Goal: Check status: Check status

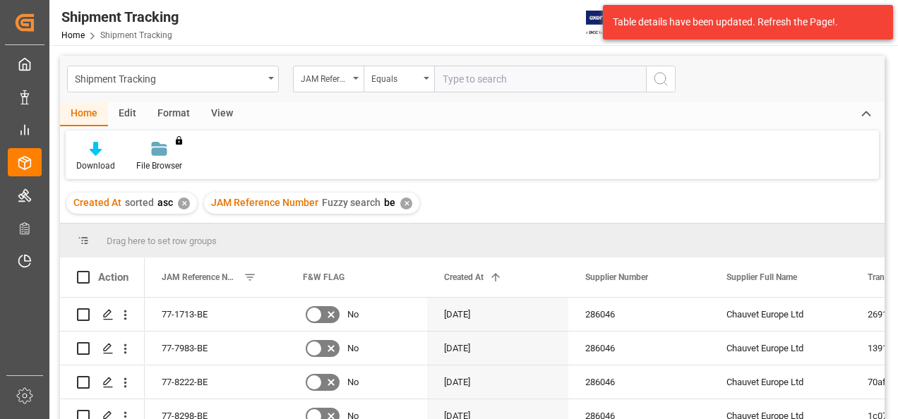
click at [405, 203] on div "✕" at bounding box center [406, 204] width 12 height 12
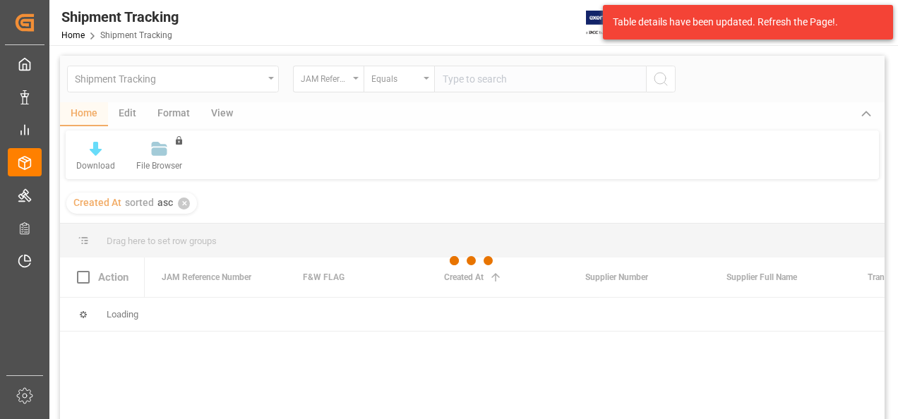
click at [193, 209] on div at bounding box center [472, 261] width 825 height 411
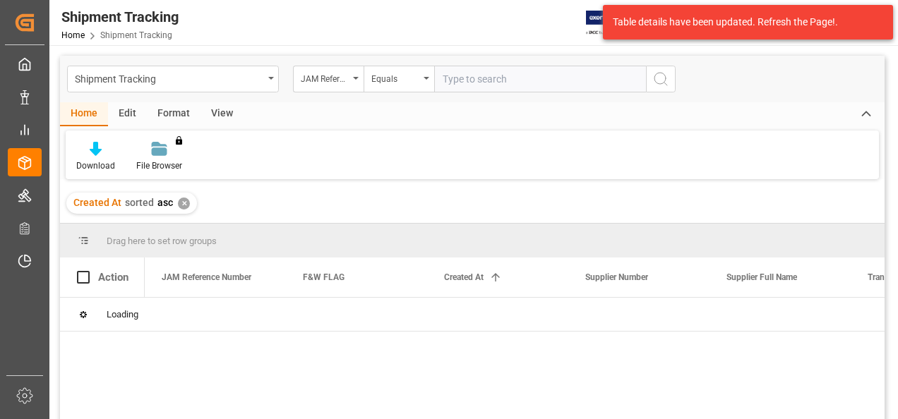
click at [179, 202] on div "✕" at bounding box center [184, 204] width 12 height 12
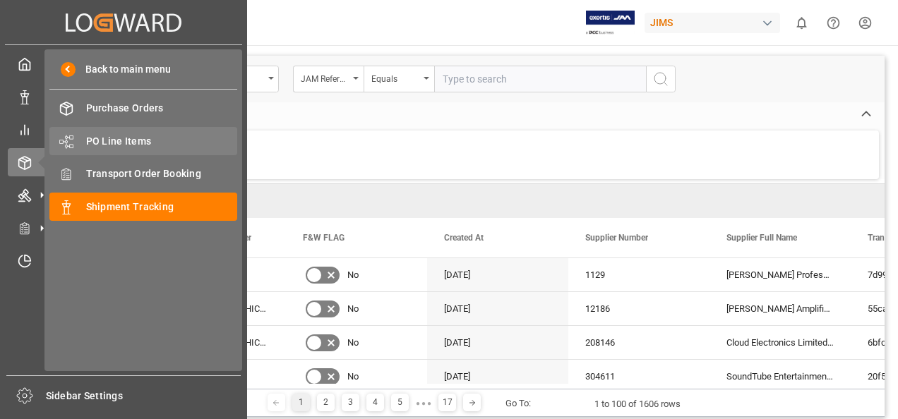
drag, startPoint x: 136, startPoint y: 134, endPoint x: 146, endPoint y: 134, distance: 10.6
click at [136, 134] on span "PO Line Items" at bounding box center [162, 141] width 152 height 15
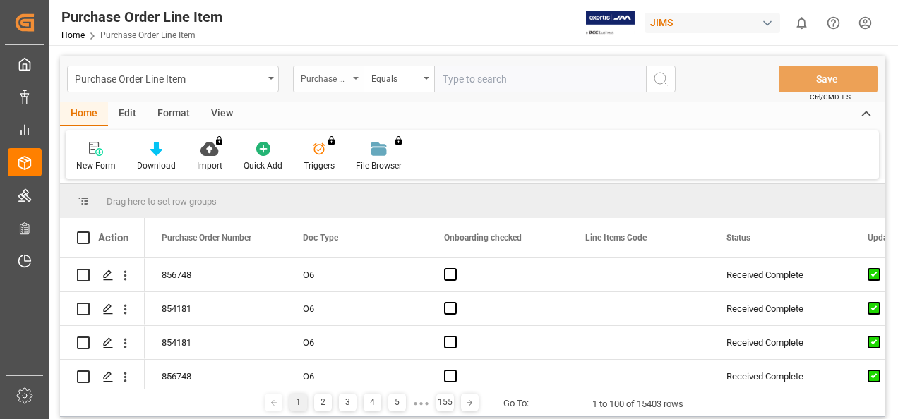
click at [353, 78] on icon "open menu" at bounding box center [356, 78] width 6 height 3
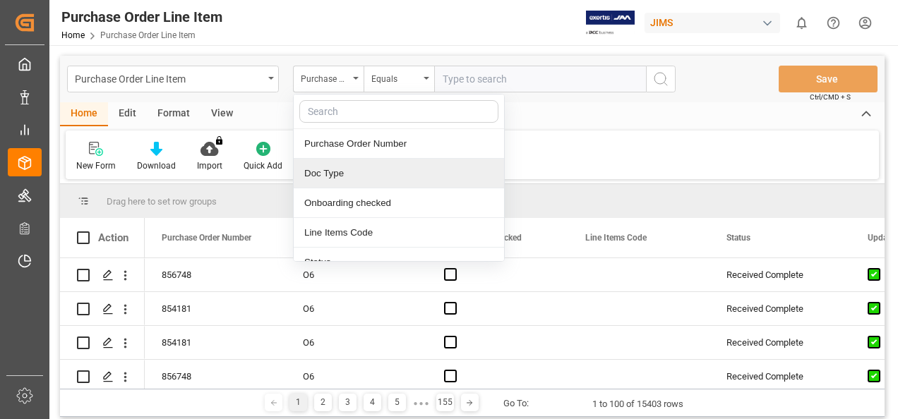
scroll to position [71, 0]
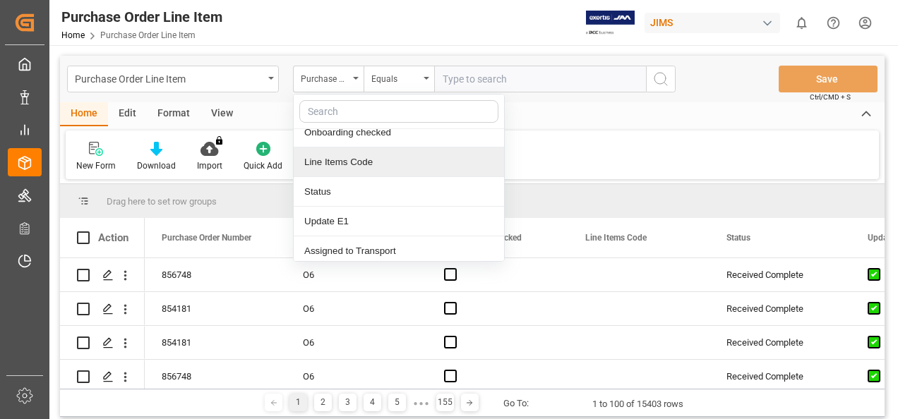
click at [376, 162] on div "Line Items Code" at bounding box center [399, 163] width 210 height 30
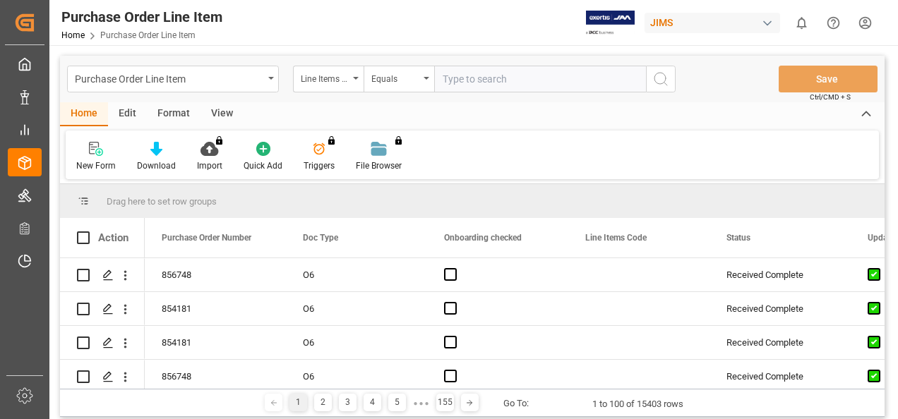
click at [480, 77] on input "text" at bounding box center [540, 79] width 212 height 27
type input "storm"
click at [661, 70] on button "search button" at bounding box center [661, 79] width 30 height 27
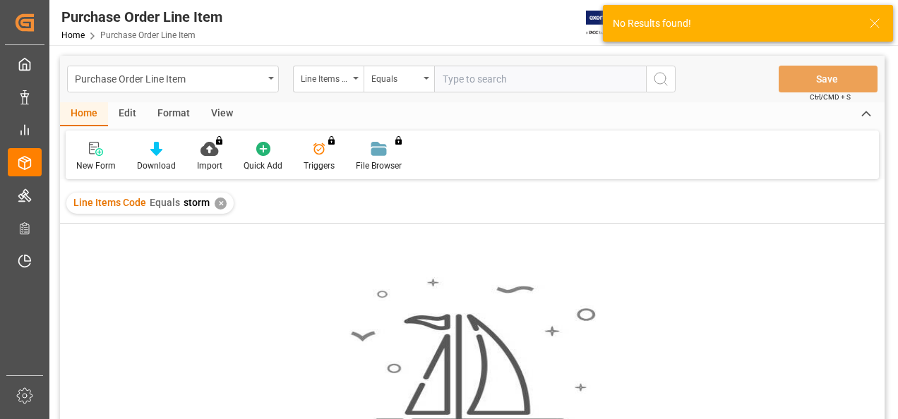
click at [883, 20] on icon at bounding box center [874, 23] width 17 height 17
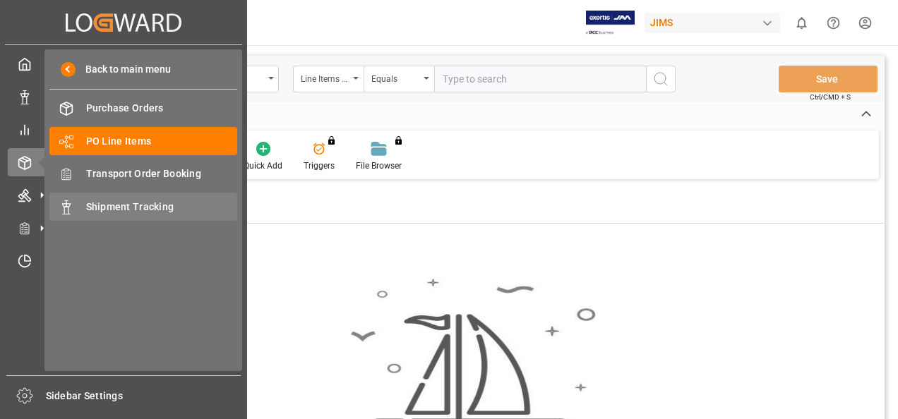
click at [105, 208] on span "Shipment Tracking" at bounding box center [162, 207] width 152 height 15
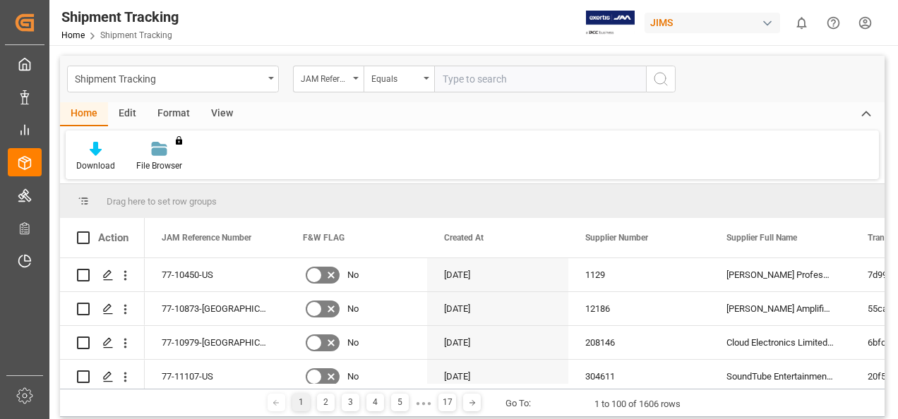
click at [450, 80] on input "text" at bounding box center [540, 79] width 212 height 27
paste input "77-10473-CN"
type input "77-10473-CN"
click at [669, 76] on button "search button" at bounding box center [661, 79] width 30 height 27
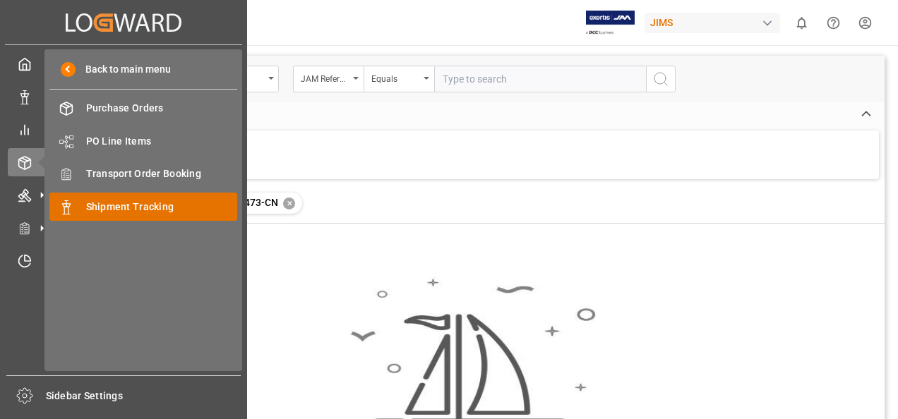
click at [153, 209] on span "Shipment Tracking" at bounding box center [162, 207] width 152 height 15
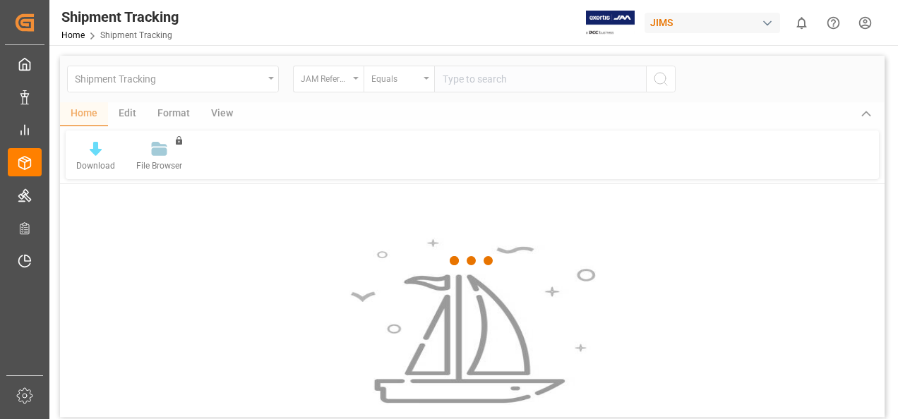
click at [493, 80] on div at bounding box center [472, 261] width 825 height 411
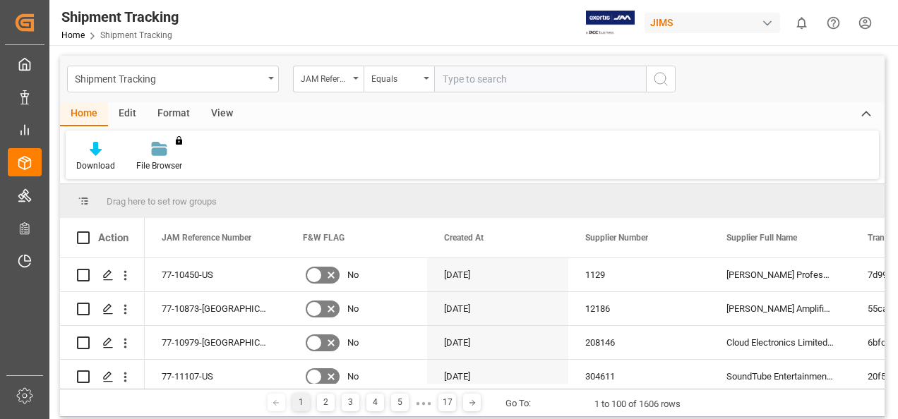
click at [492, 79] on input "text" at bounding box center [540, 79] width 212 height 27
paste input "77-10473-CN"
type input "77-10473-CN"
click at [665, 78] on icon "search button" at bounding box center [660, 79] width 17 height 17
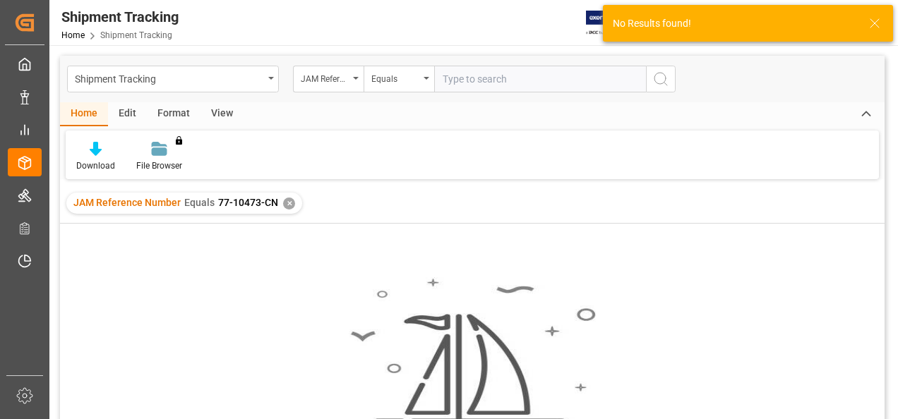
click at [290, 203] on div "✕" at bounding box center [289, 204] width 12 height 12
